Goal: Information Seeking & Learning: Compare options

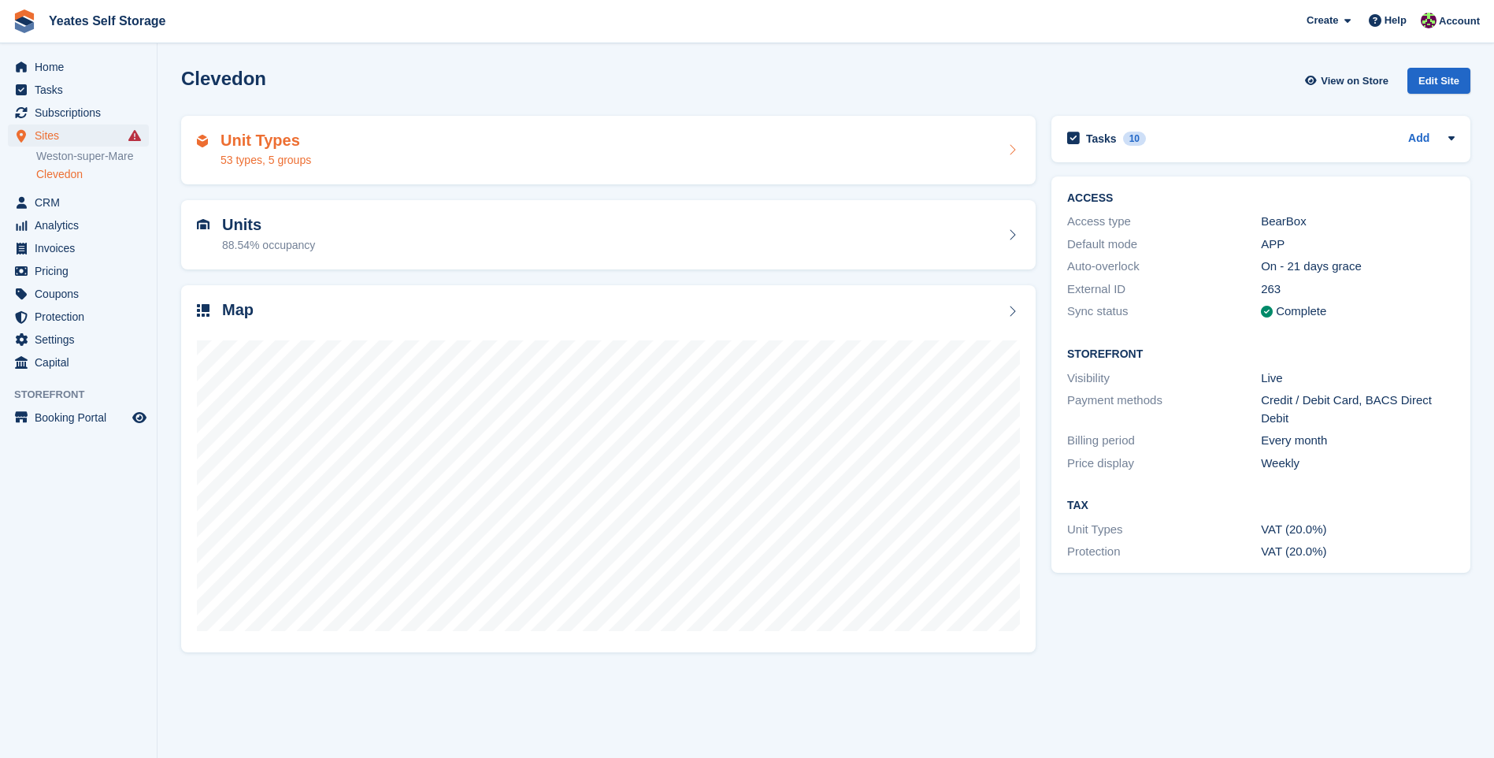
click at [225, 158] on div "53 types, 5 groups" at bounding box center [266, 160] width 91 height 17
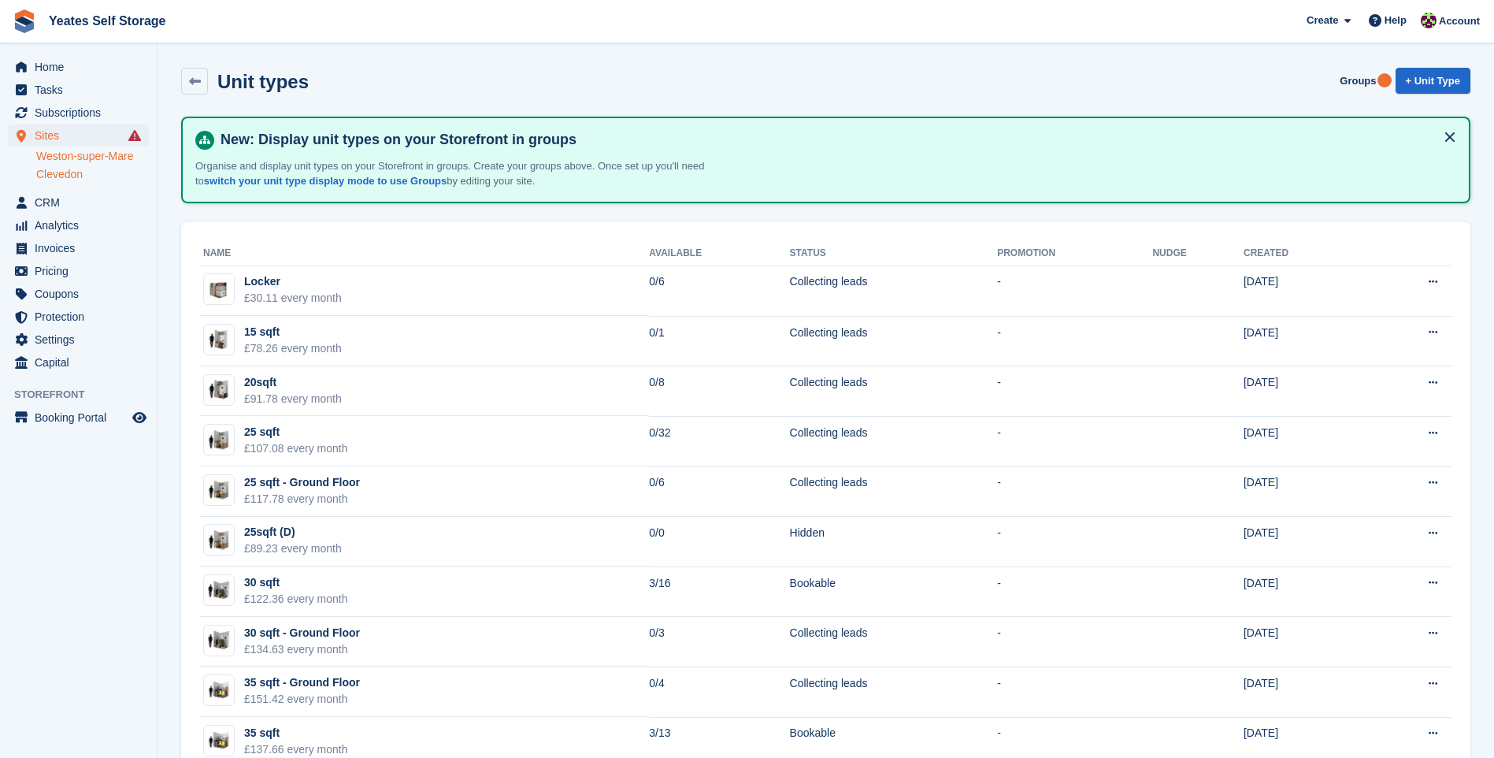
click at [54, 159] on link "Weston-super-Mare" at bounding box center [92, 156] width 113 height 15
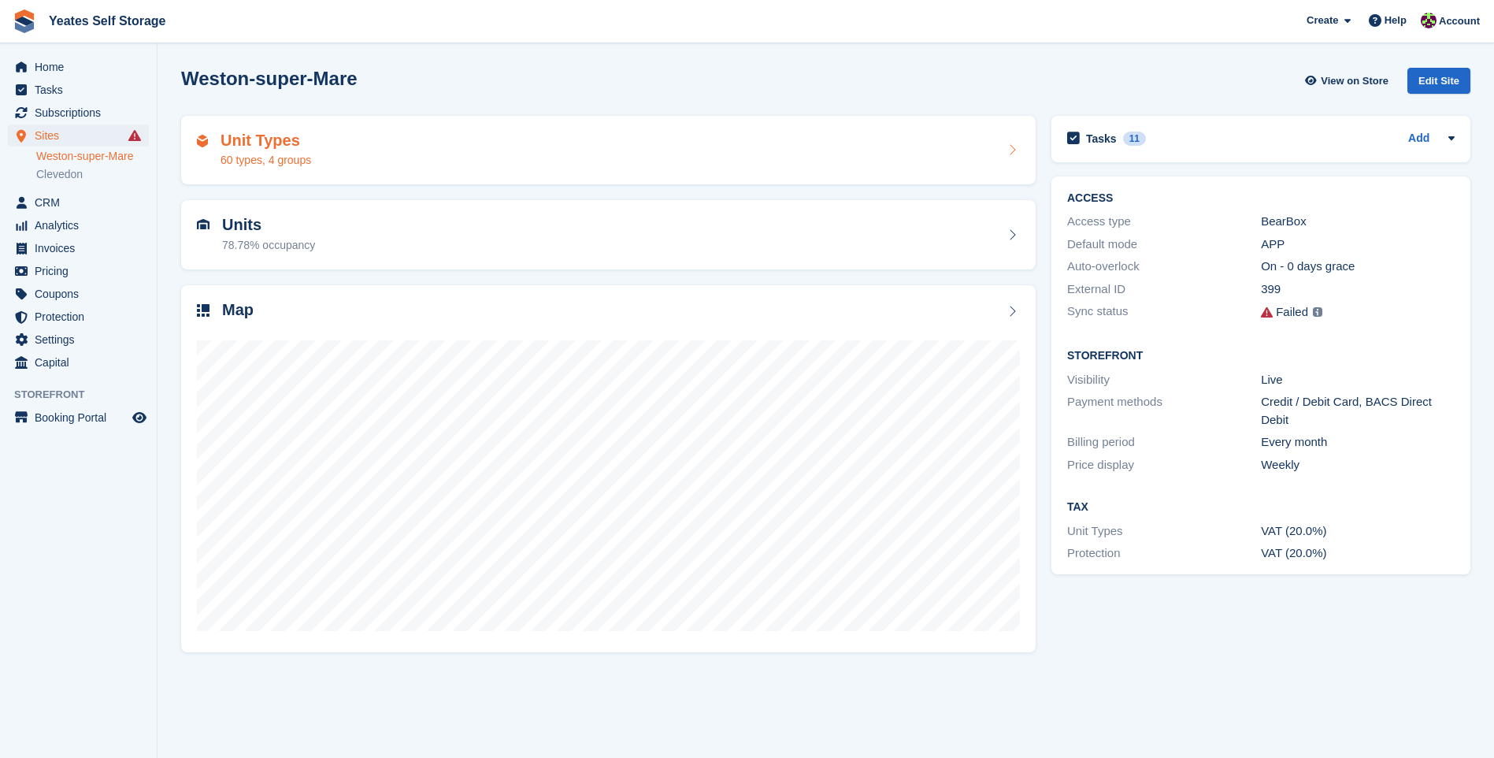
click at [237, 157] on div "60 types, 4 groups" at bounding box center [266, 160] width 91 height 17
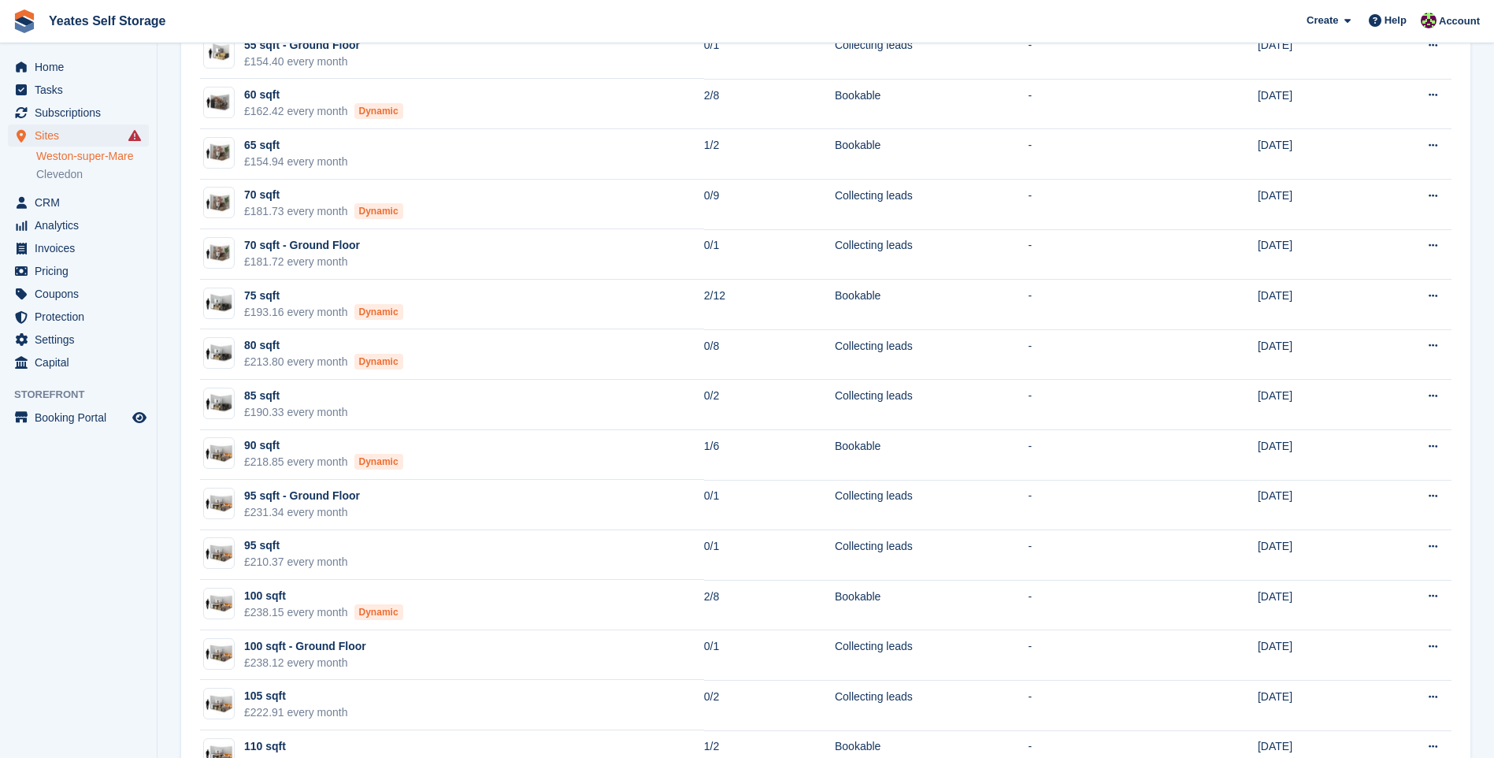
scroll to position [1575, 0]
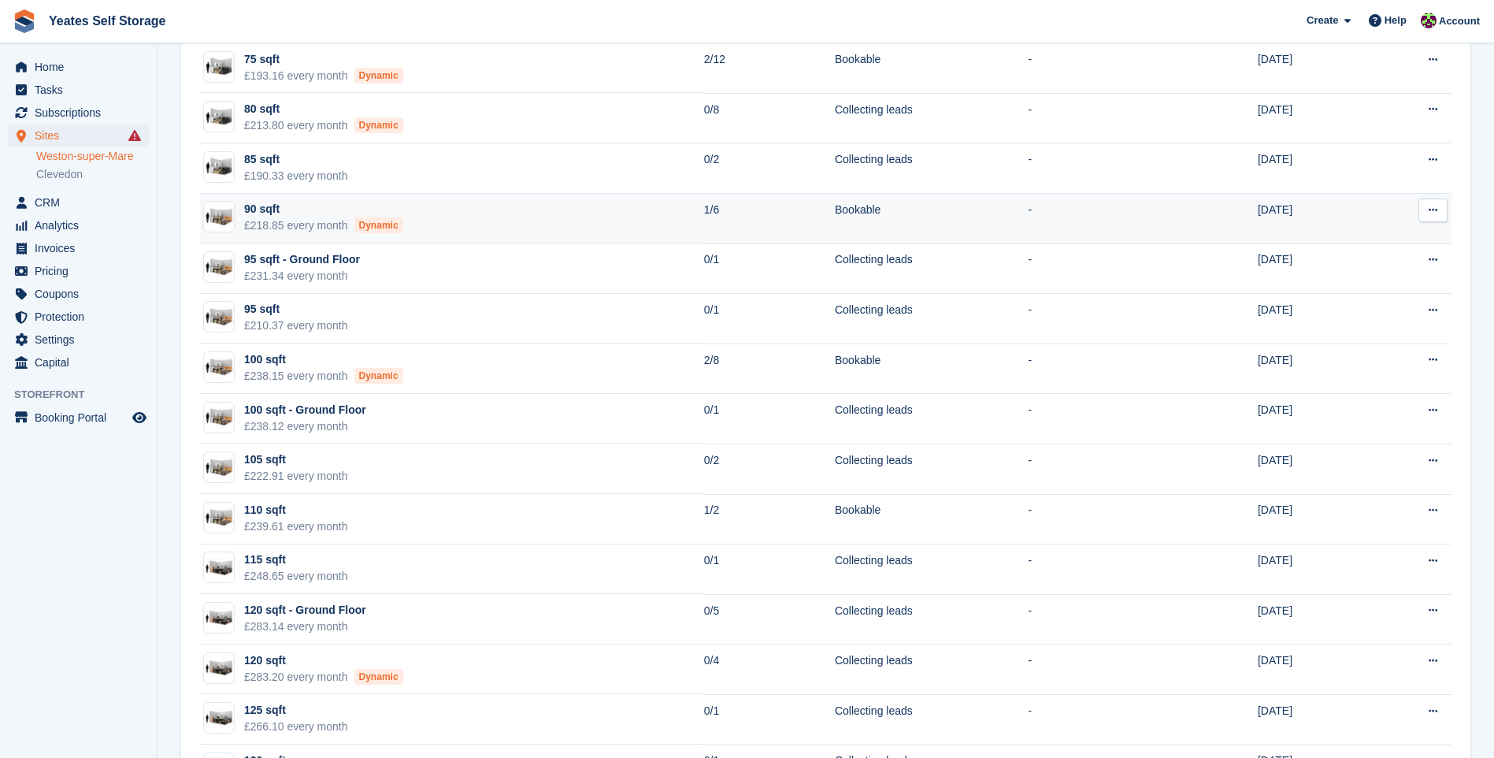
click at [226, 219] on img at bounding box center [219, 217] width 30 height 23
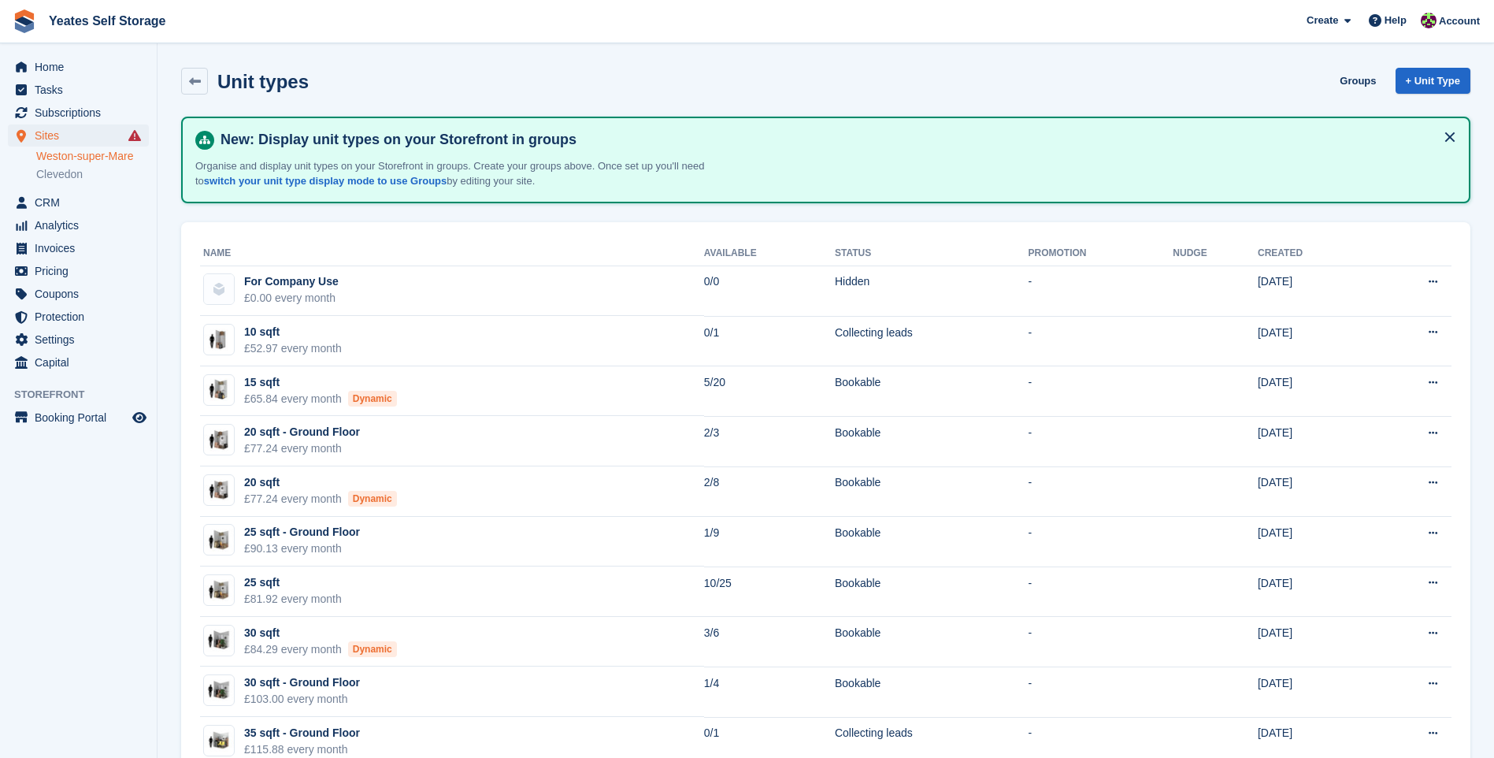
scroll to position [1575, 0]
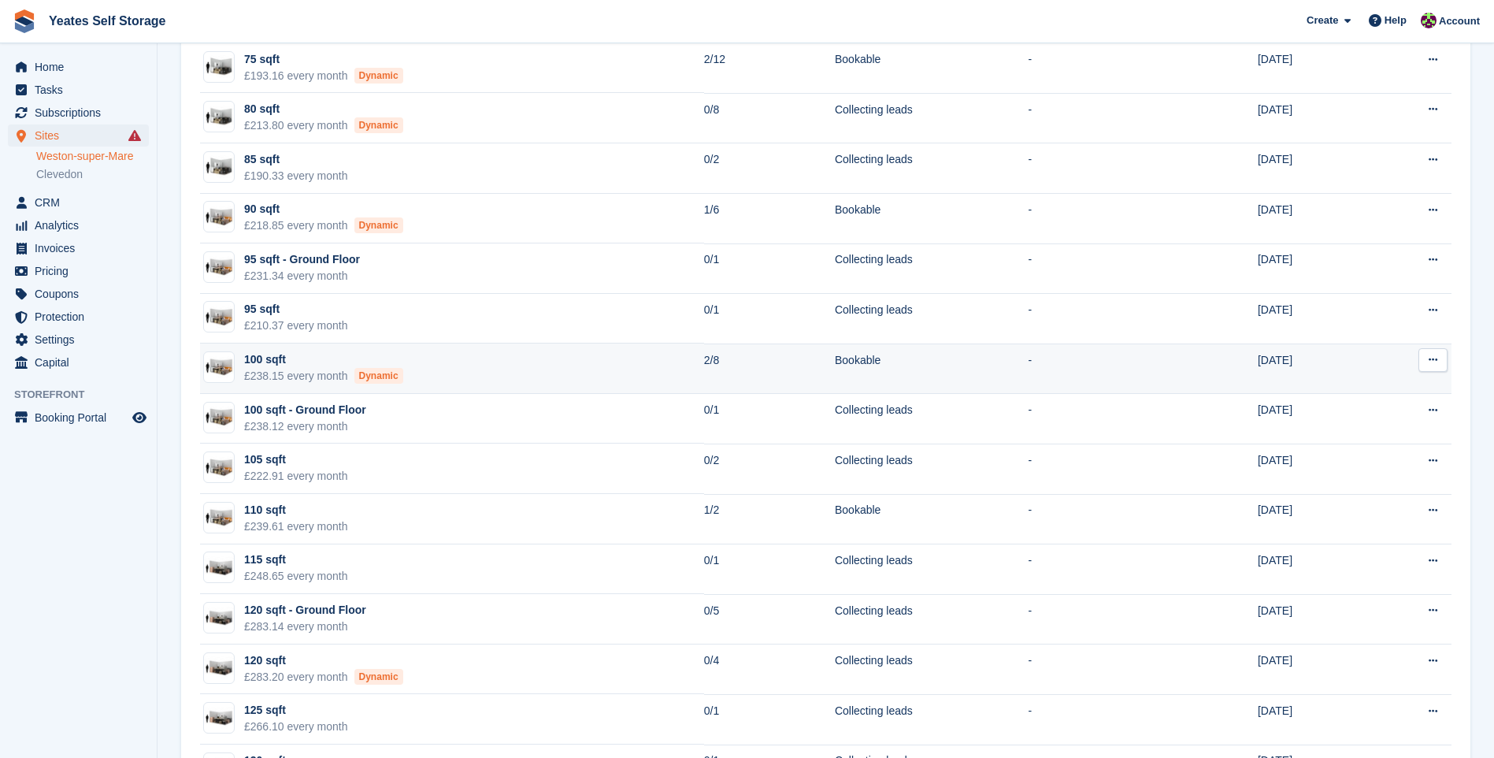
click at [265, 360] on div "100 sqft" at bounding box center [323, 359] width 159 height 17
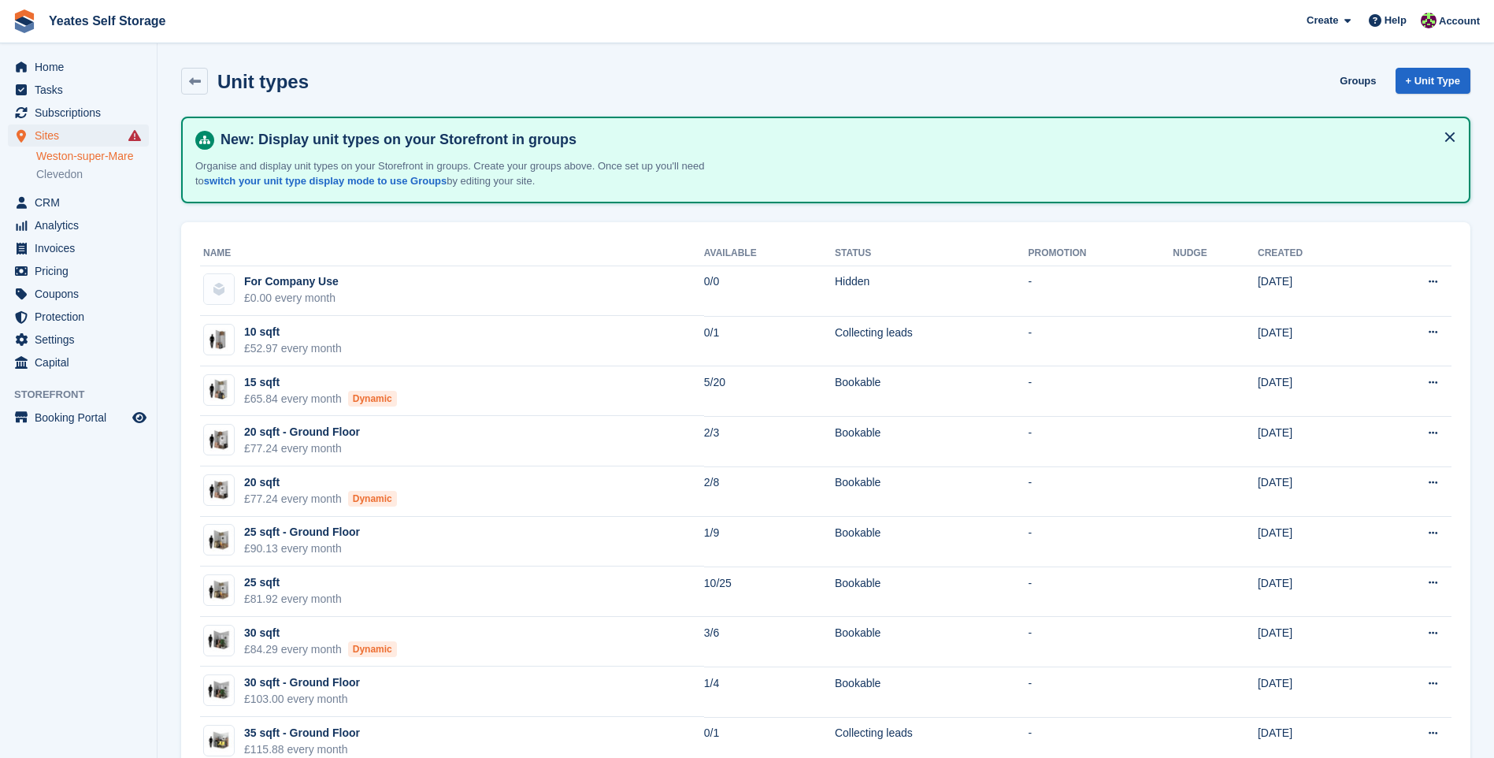
scroll to position [1575, 0]
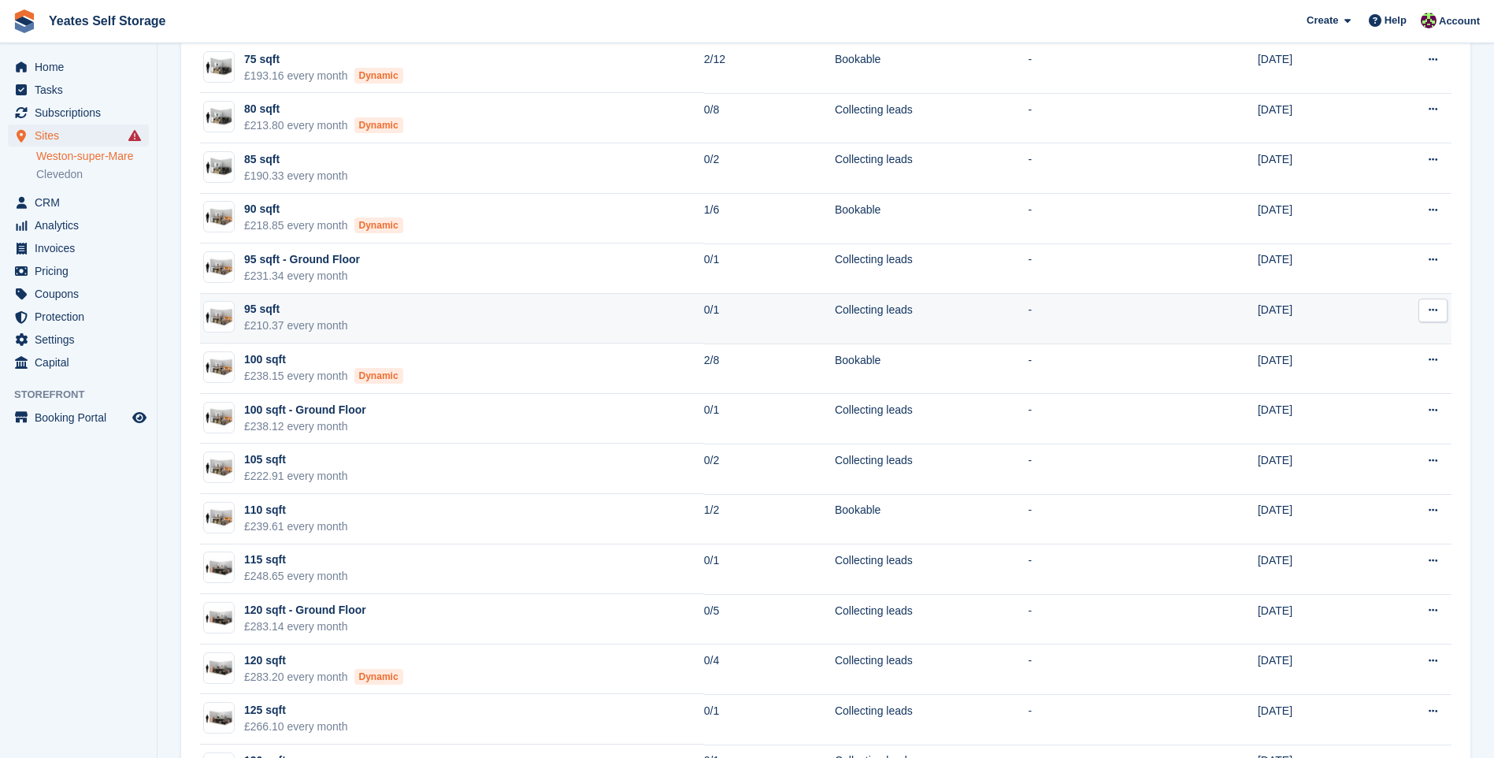
click at [280, 325] on div "£210.37 every month" at bounding box center [296, 325] width 104 height 17
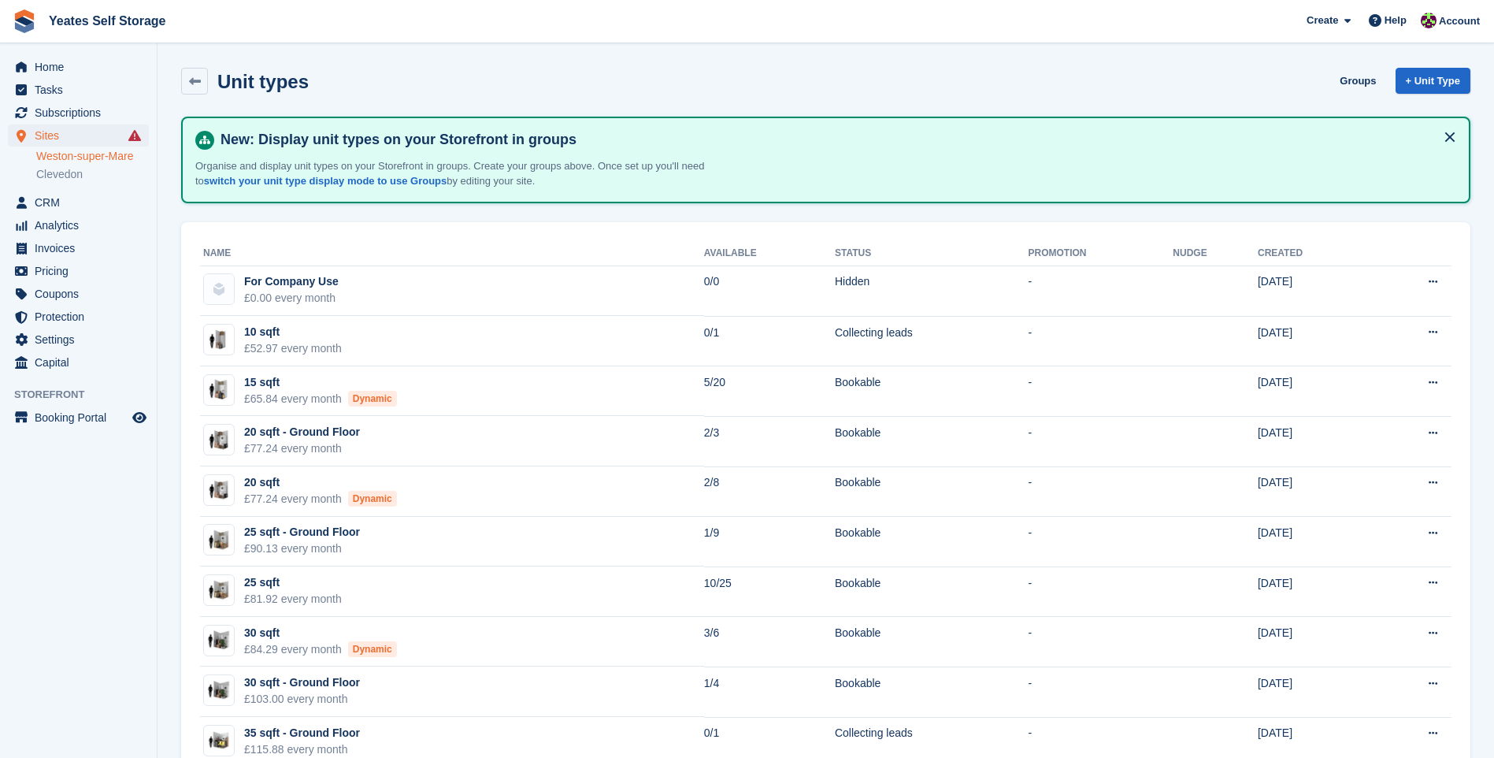
scroll to position [1575, 0]
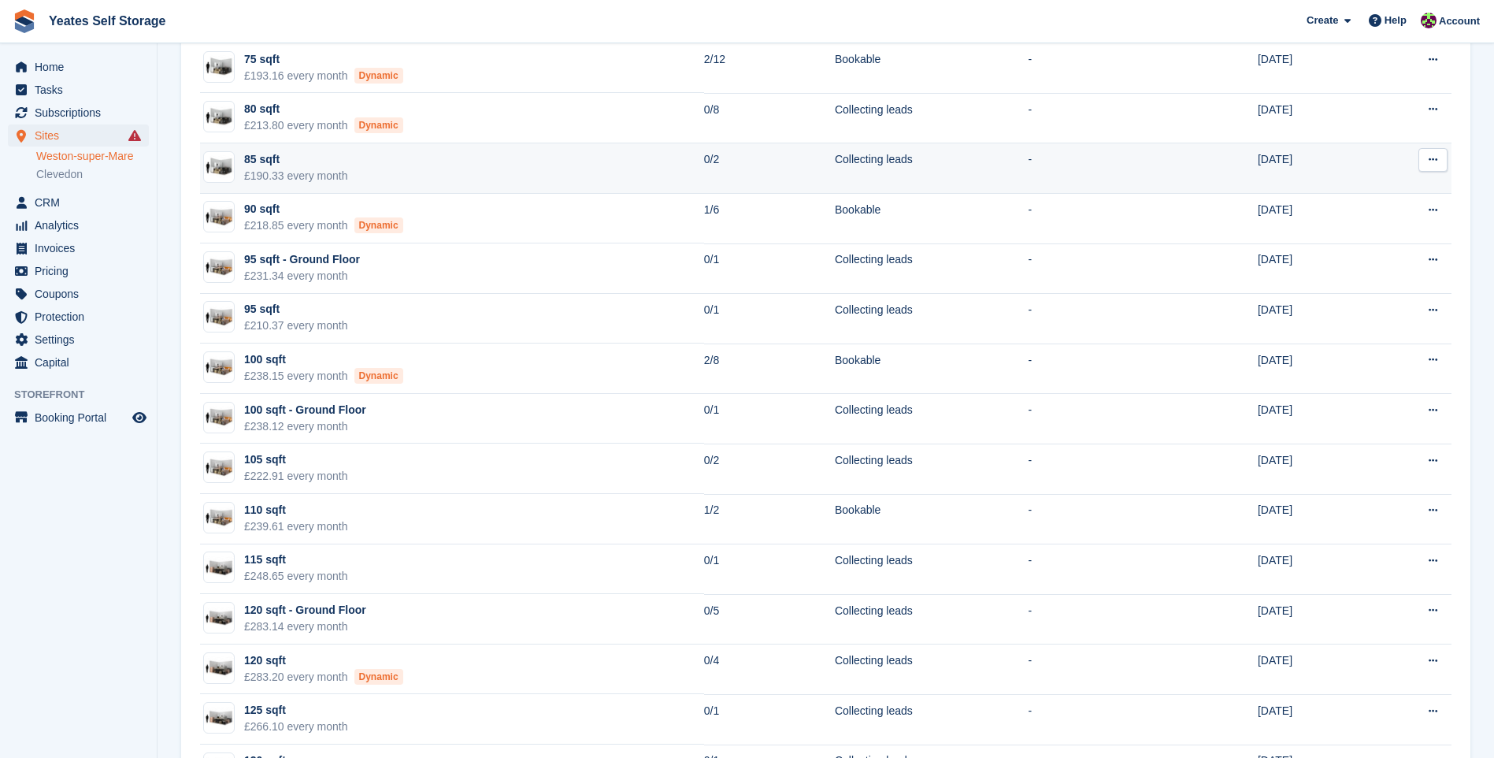
click at [248, 172] on div "£190.33 every month" at bounding box center [296, 176] width 104 height 17
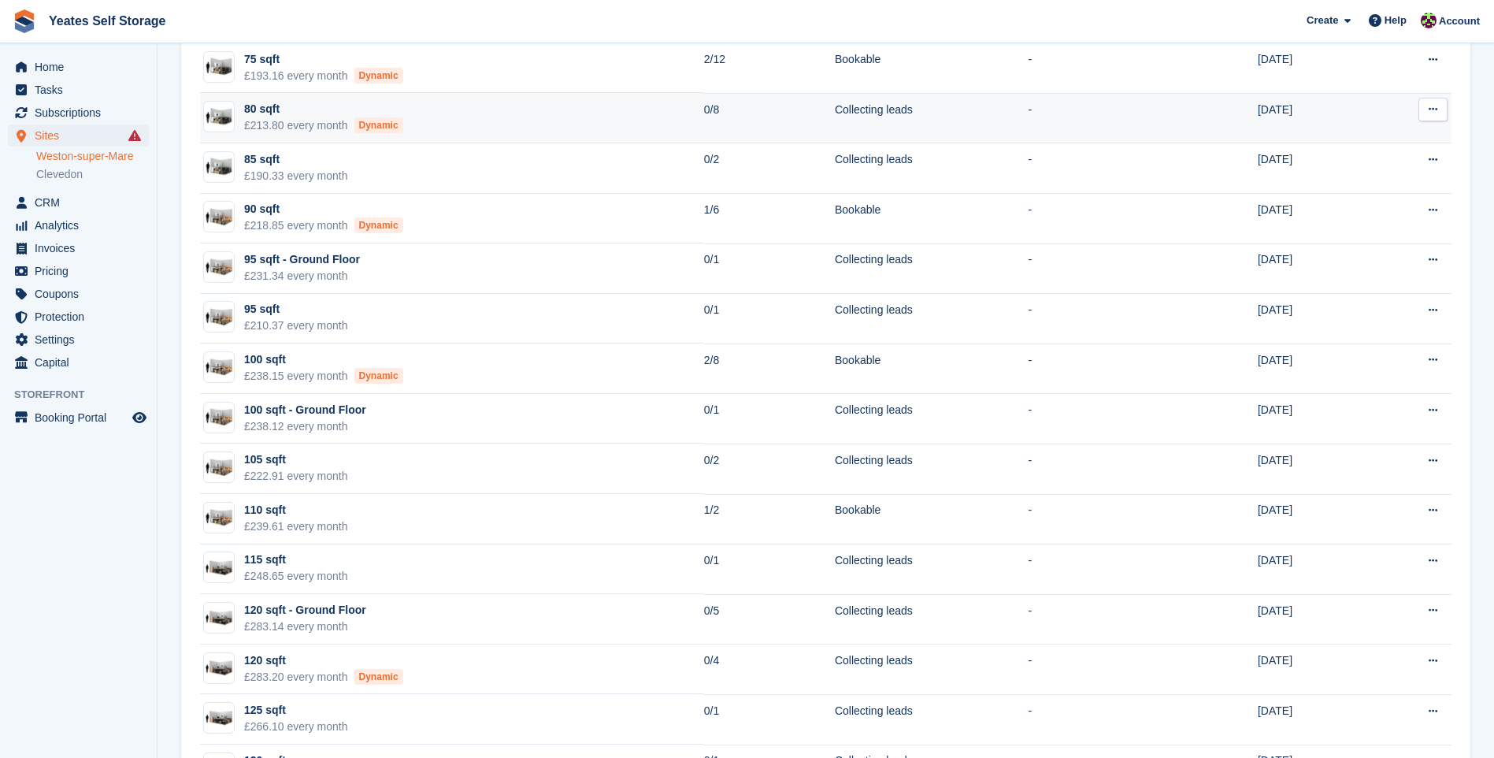
scroll to position [1497, 0]
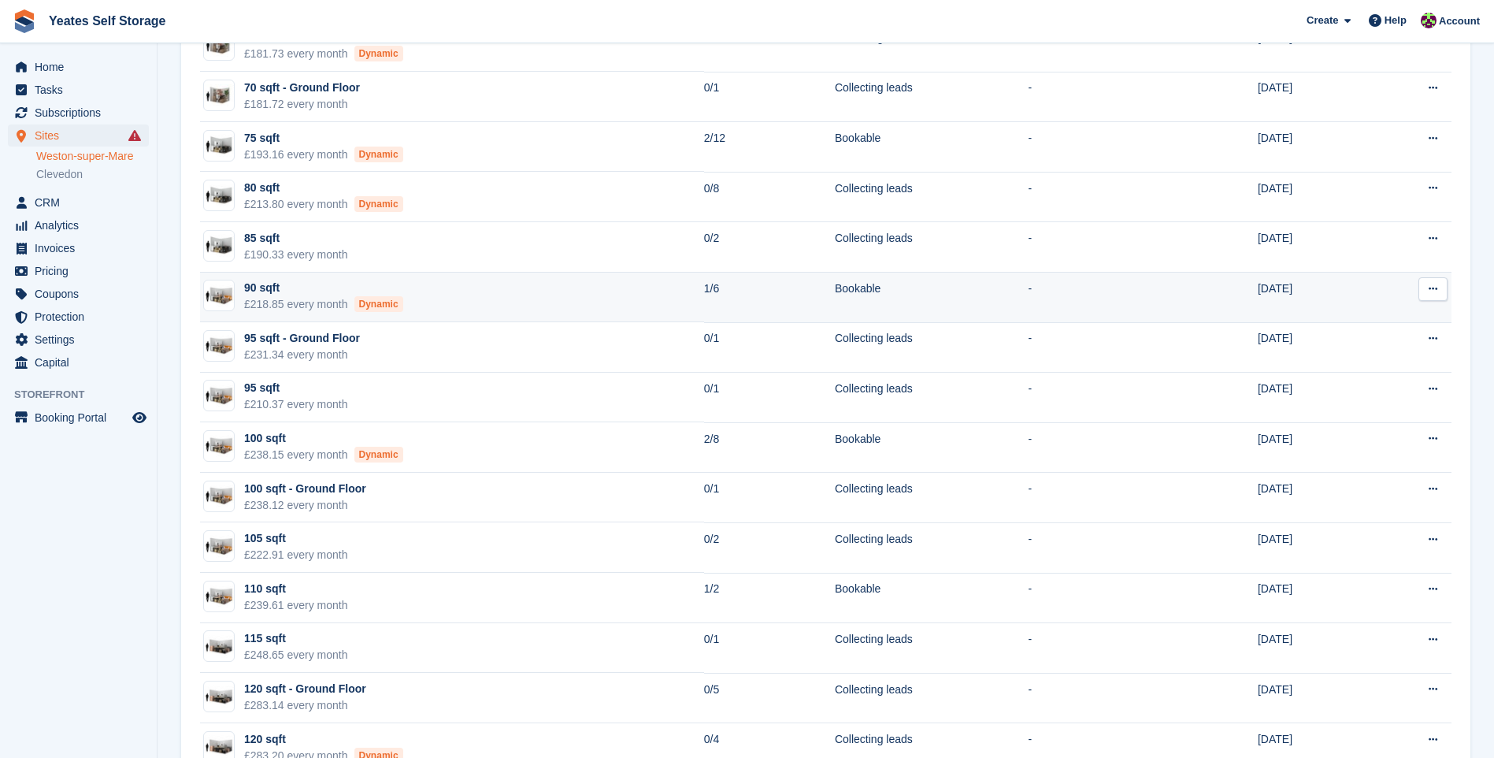
click at [217, 300] on img at bounding box center [219, 295] width 30 height 23
